Goal: Information Seeking & Learning: Learn about a topic

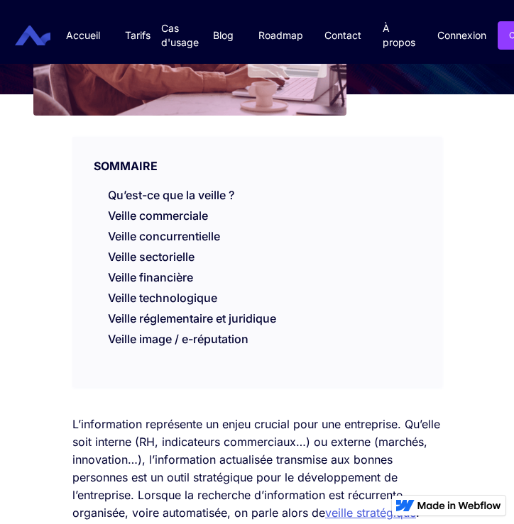
scroll to position [351, 0]
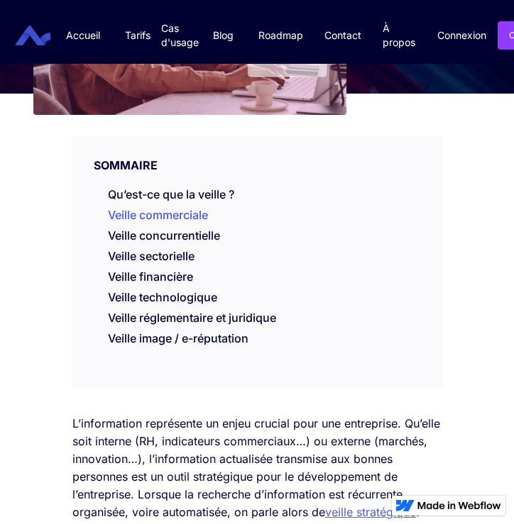
click at [163, 214] on link "Veille commerciale" at bounding box center [158, 215] width 100 height 14
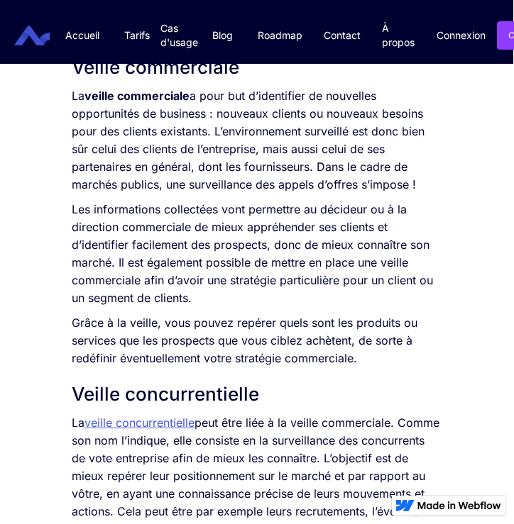
scroll to position [1277, 1]
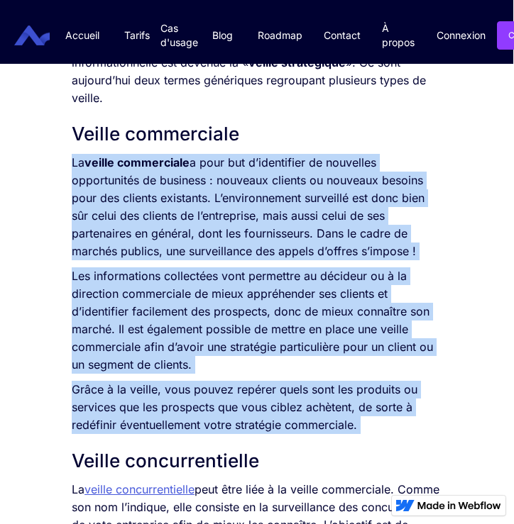
drag, startPoint x: 74, startPoint y: 163, endPoint x: 384, endPoint y: 448, distance: 420.9
click at [384, 448] on div "L’information représente un enjeu crucial pour une entreprise. Qu’elle soit int…" at bounding box center [256, 244] width 369 height 1511
copy div "La veille commerciale a pour but d’identifier de nouvelles opportunités de busi…"
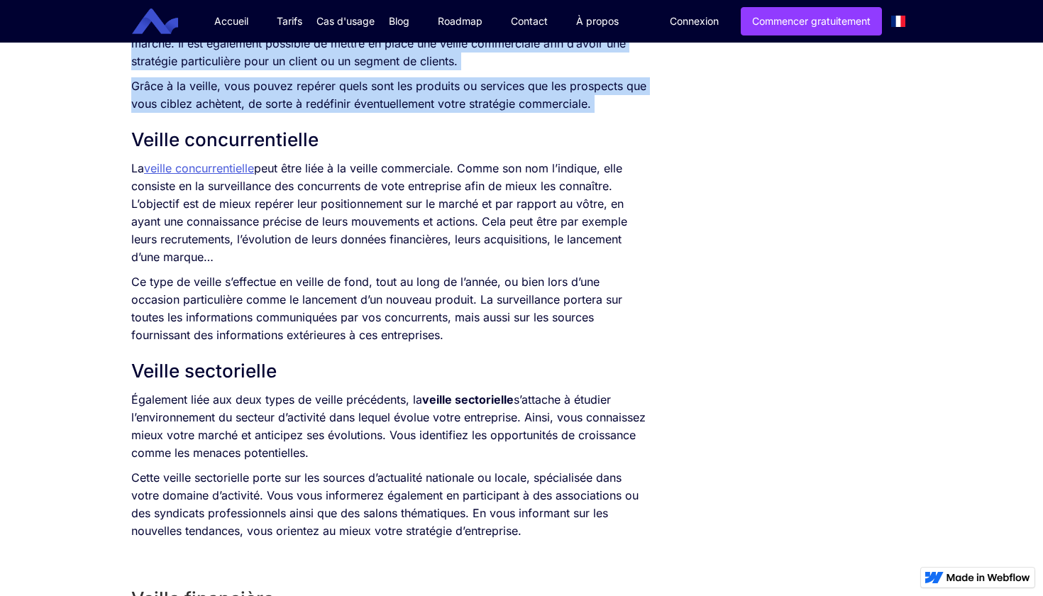
scroll to position [1223, 0]
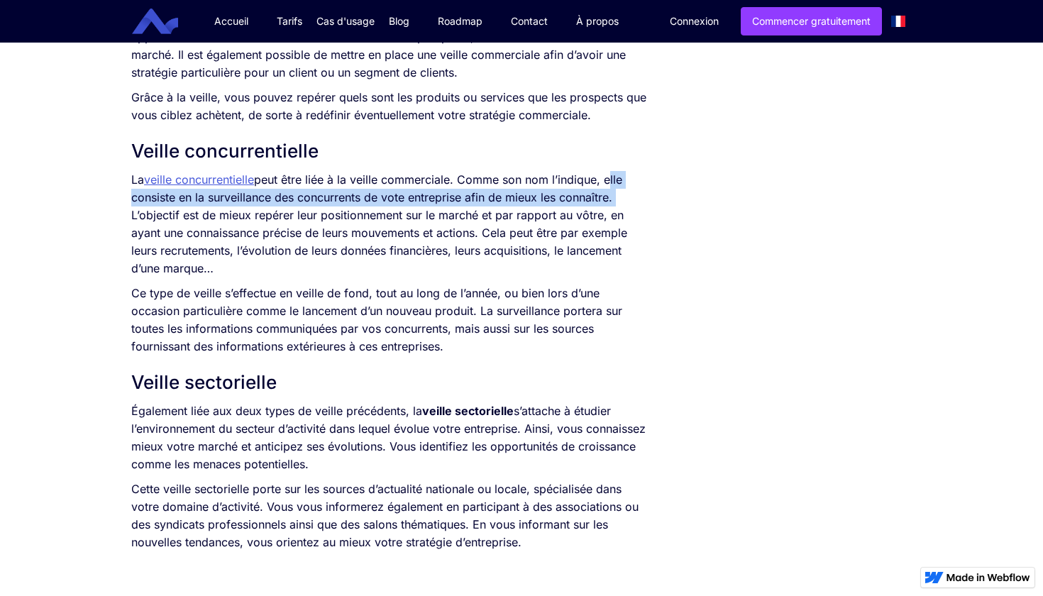
drag, startPoint x: 610, startPoint y: 179, endPoint x: 624, endPoint y: 199, distance: 24.0
click at [513, 199] on p "La veille concurrentielle peut être liée à la veille commerciale. Comme son nom…" at bounding box center [389, 224] width 516 height 106
copy p "elle consiste en la surveillance des concurrents de vote entreprise afin de mie…"
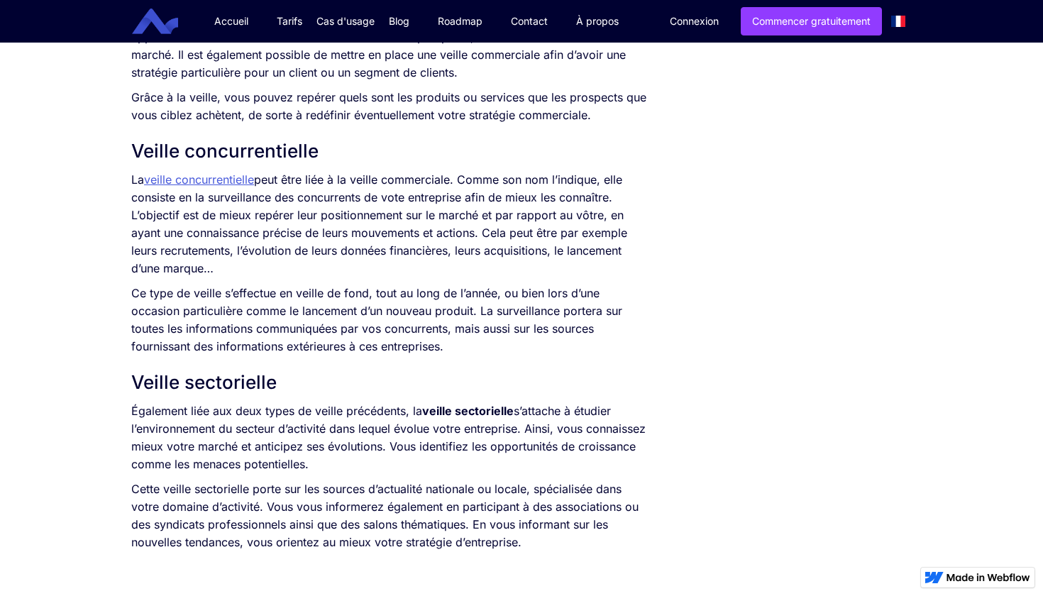
click at [513, 142] on h2 "Veille concurrentielle" at bounding box center [389, 151] width 516 height 26
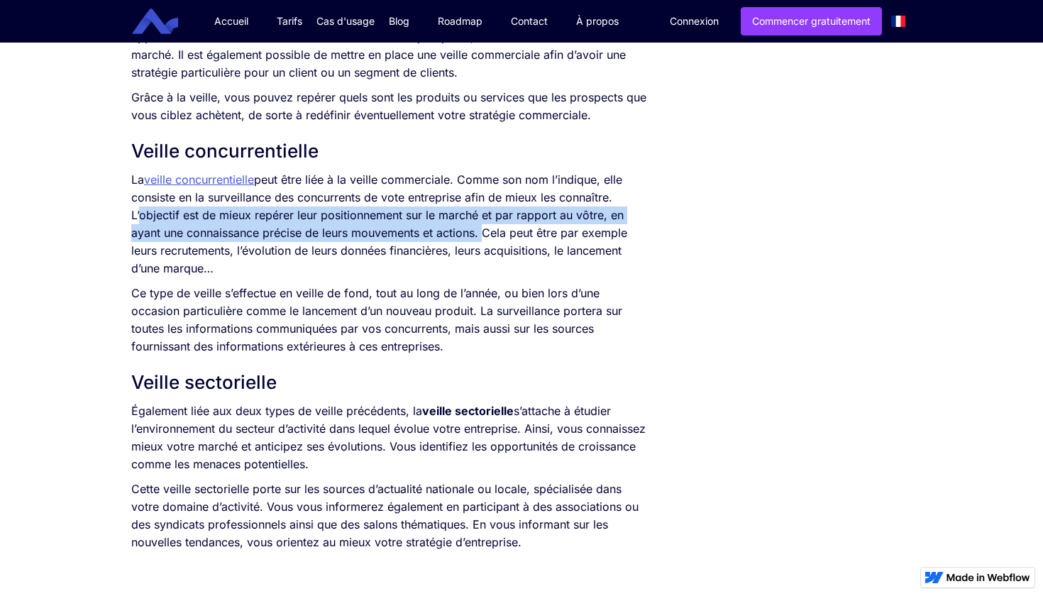
drag, startPoint x: 137, startPoint y: 216, endPoint x: 481, endPoint y: 231, distance: 344.5
click at [481, 231] on p "La veille concurrentielle peut être liée à la veille commerciale. Comme son nom…" at bounding box center [389, 224] width 516 height 106
copy p "’objectif est de mieux repérer leur positionnement sur le marché et par rapport…"
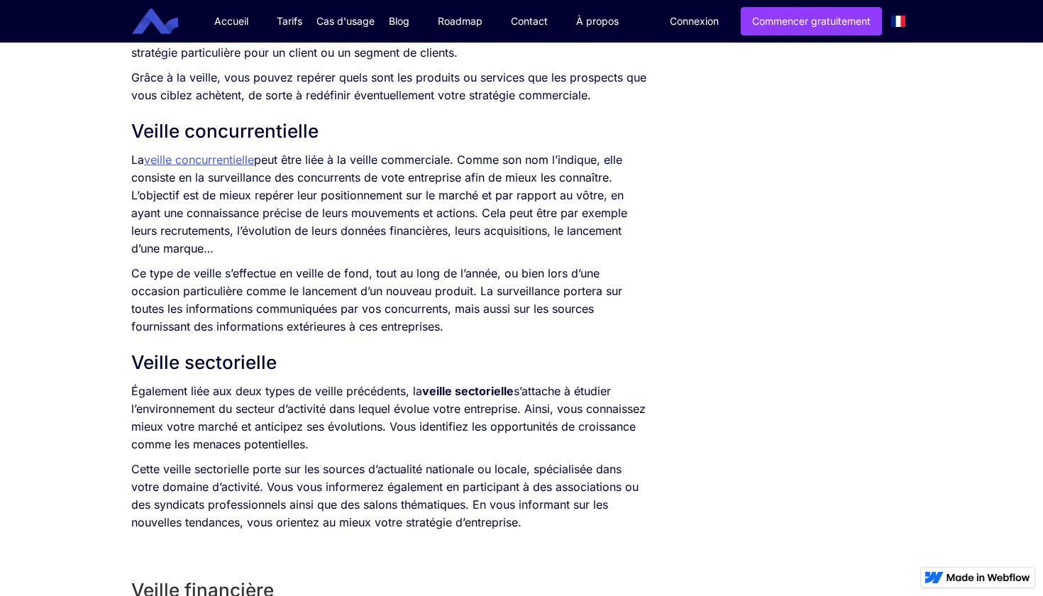
click at [474, 243] on p "La veille concurrentielle peut être liée à la veille commerciale. Comme son nom…" at bounding box center [389, 204] width 516 height 106
drag, startPoint x: 565, startPoint y: 214, endPoint x: 552, endPoint y: 246, distance: 33.7
click at [513, 246] on p "La veille concurrentielle peut être liée à la veille commerciale. Comme son nom…" at bounding box center [389, 204] width 516 height 106
copy p "par exemple leurs recrutements, l’évolution de leurs données financières, leurs…"
click at [353, 226] on p "La veille concurrentielle peut être liée à la veille commerciale. Comme son nom…" at bounding box center [389, 204] width 516 height 106
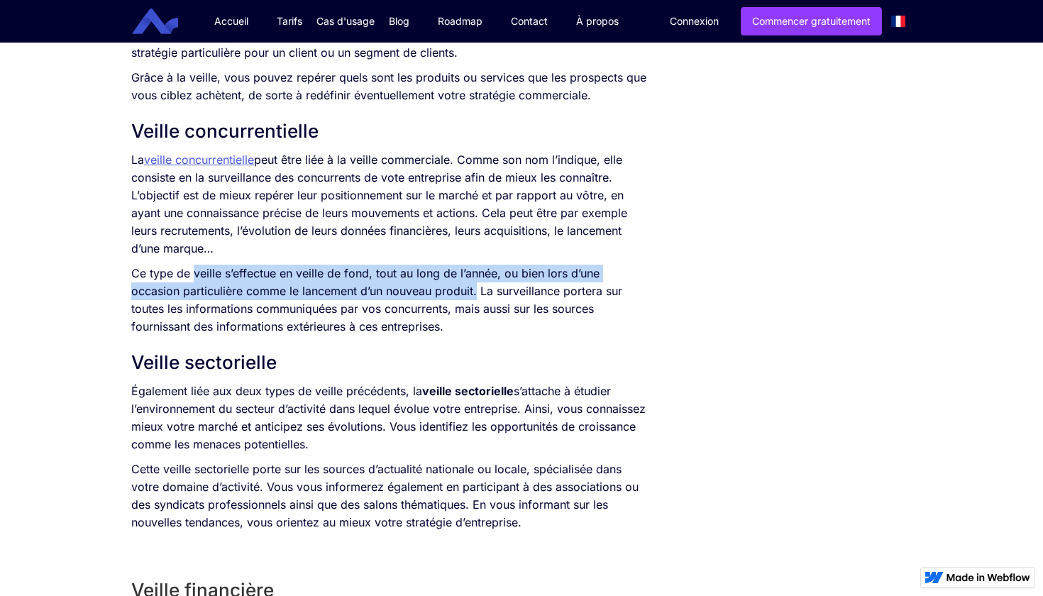
drag, startPoint x: 192, startPoint y: 273, endPoint x: 478, endPoint y: 291, distance: 285.8
click at [478, 291] on p "Ce type de veille s’effectue en veille de fond, tout au long de l’année, ou bie…" at bounding box center [389, 300] width 516 height 71
copy p "veille s’effectue en veille de fond, tout au long de l’année, ou bien lors d’un…"
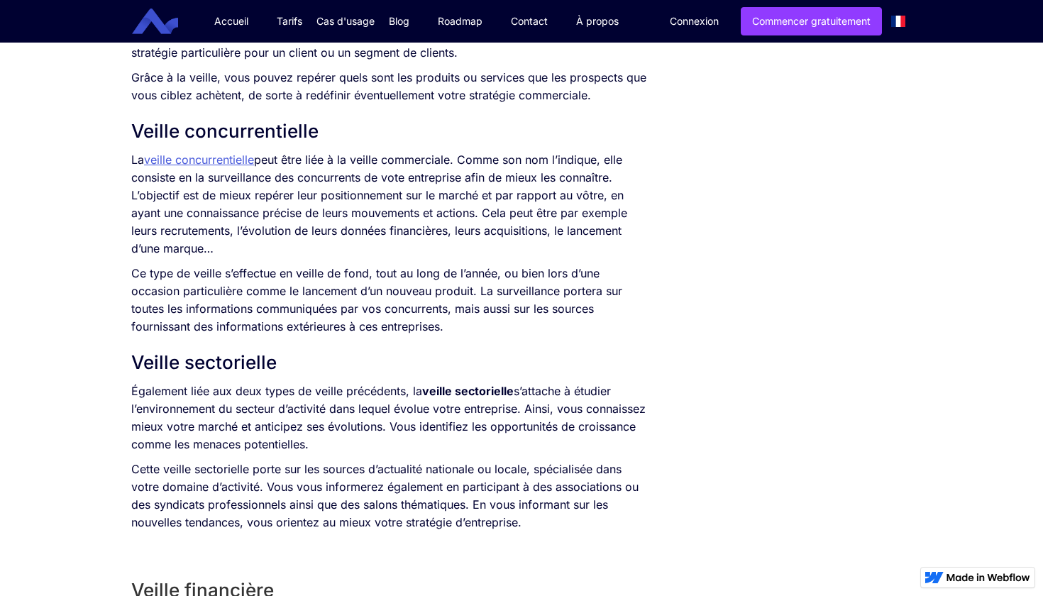
click at [491, 334] on p "Ce type de veille s’effectue en veille de fond, tout au long de l’année, ou bie…" at bounding box center [389, 300] width 516 height 71
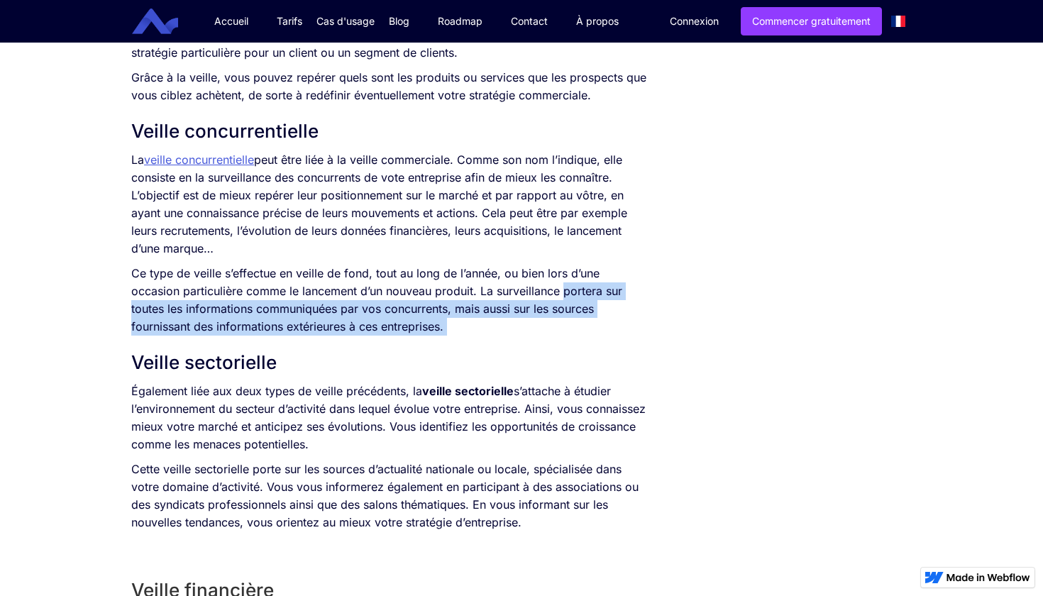
drag, startPoint x: 567, startPoint y: 290, endPoint x: 446, endPoint y: 338, distance: 130.6
copy div "portera sur toutes les informations communiquées par vos concurrents, mais auss…"
